Goal: Transaction & Acquisition: Purchase product/service

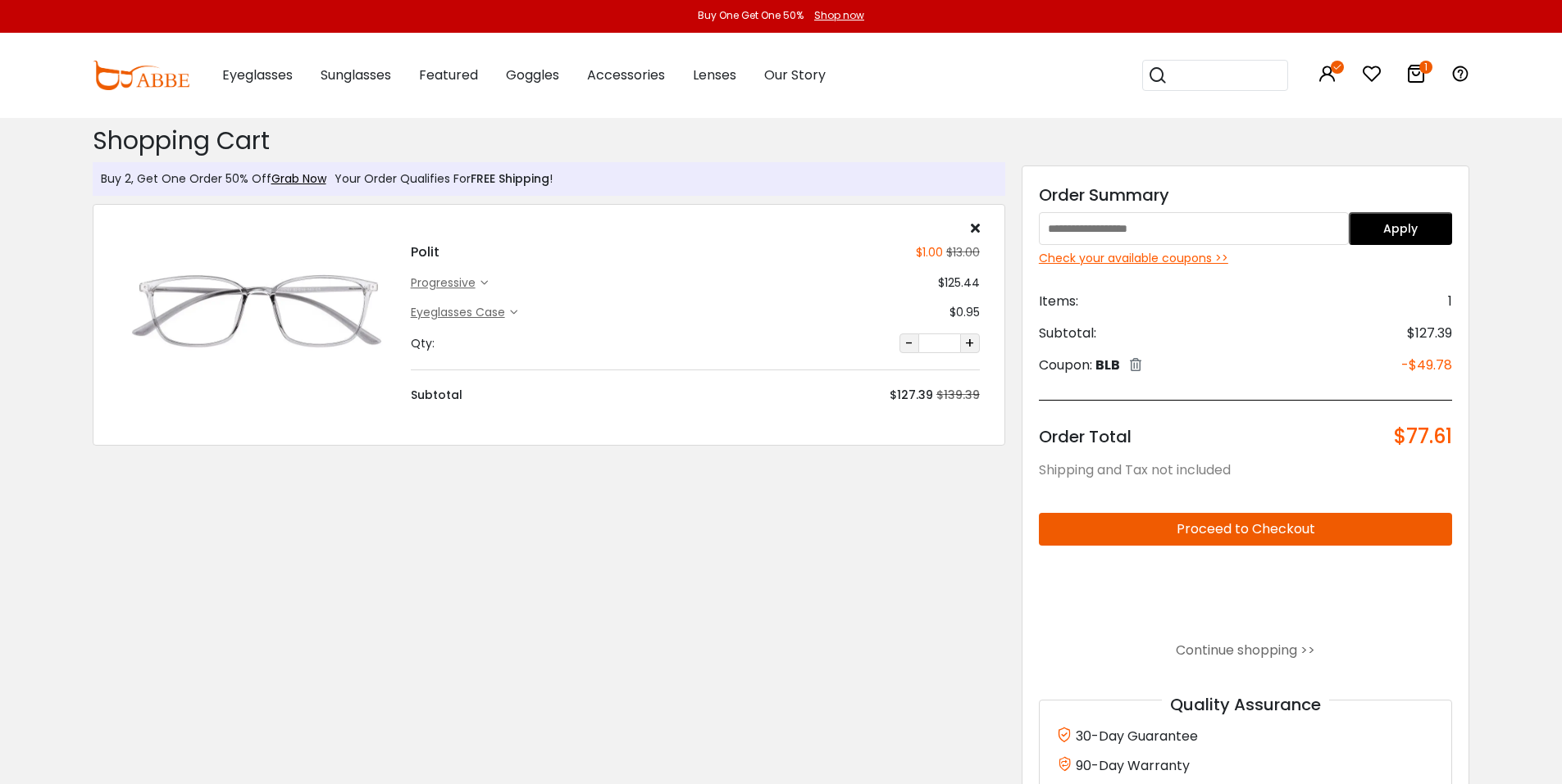
click at [322, 623] on div "Shopping Cart ( 1 ): $77.61 Shopping Cart Buy 2, Get One Order 50% Off Grab Now…" at bounding box center [549, 492] width 929 height 747
click at [267, 295] on img at bounding box center [256, 312] width 276 height 138
